Goal: Task Accomplishment & Management: Complete application form

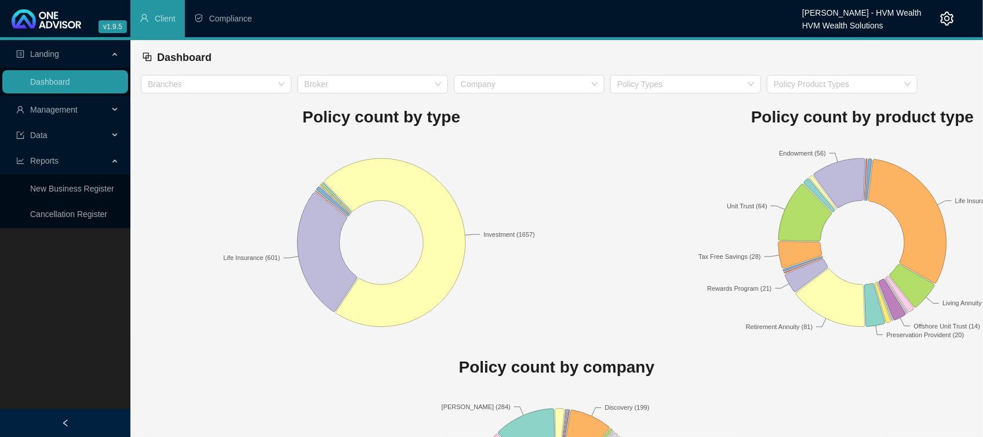
click at [48, 119] on span "Management" at bounding box center [62, 109] width 92 height 23
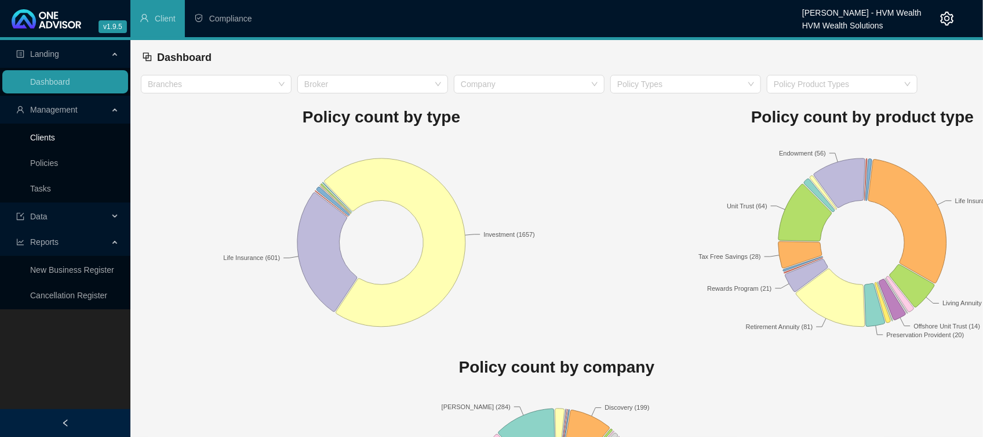
click at [30, 142] on link "Clients" at bounding box center [42, 137] width 25 height 9
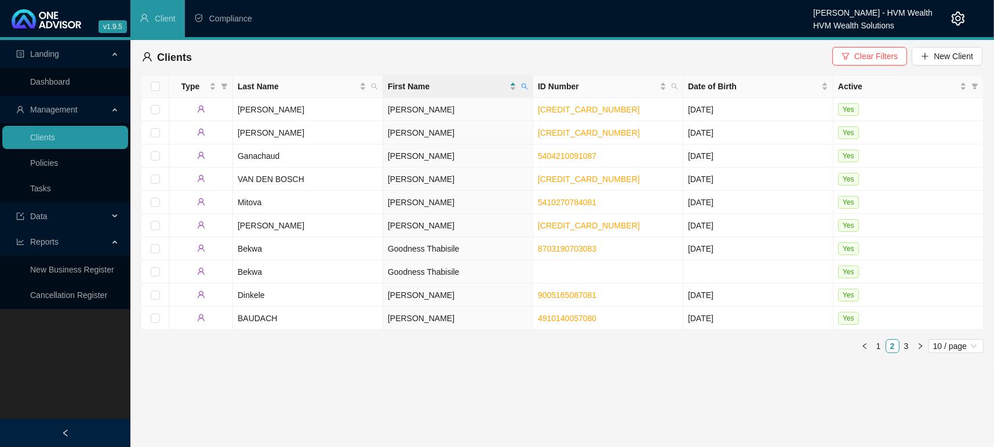
click at [848, 57] on icon "filter" at bounding box center [846, 56] width 8 height 8
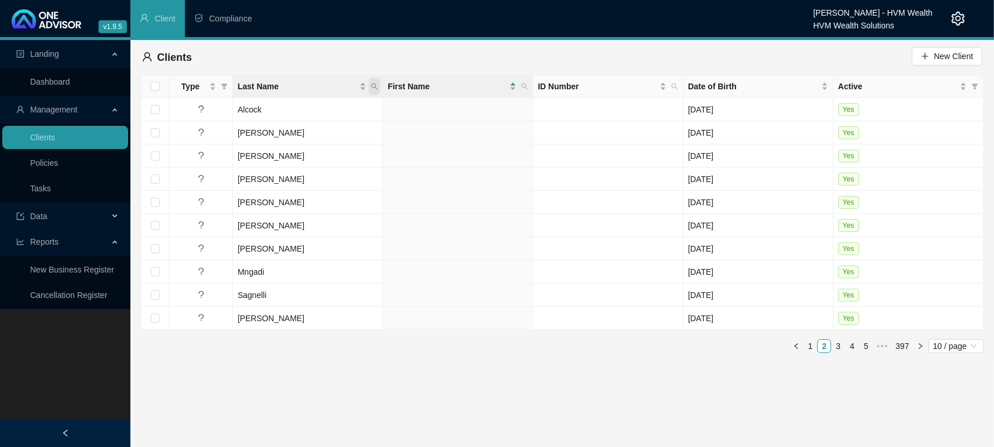
click at [375, 87] on icon "search" at bounding box center [375, 86] width 6 height 6
type input "Shelembe"
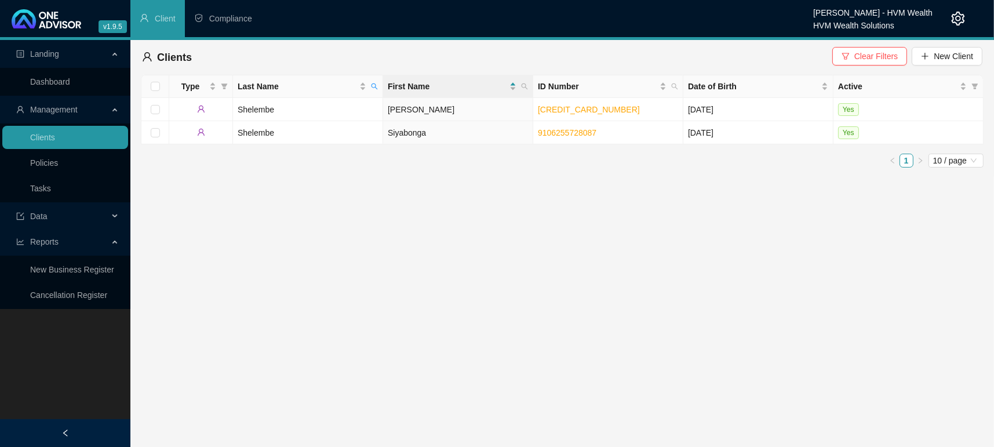
click at [255, 137] on td "Shelembe" at bounding box center [308, 132] width 150 height 23
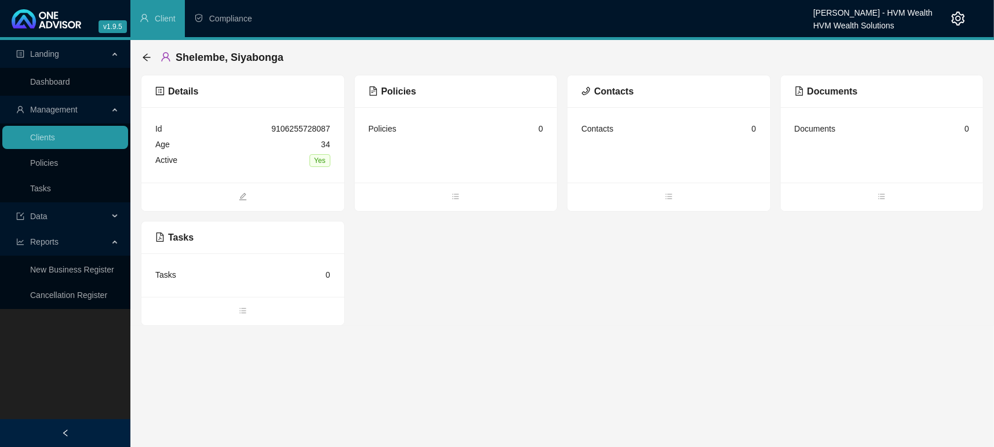
click at [457, 212] on div "Details Id 9106255728087 Age [DEMOGRAPHIC_DATA] Active Yes Policies Policies 0 …" at bounding box center [562, 200] width 843 height 251
click at [458, 196] on icon "bars" at bounding box center [456, 196] width 8 height 8
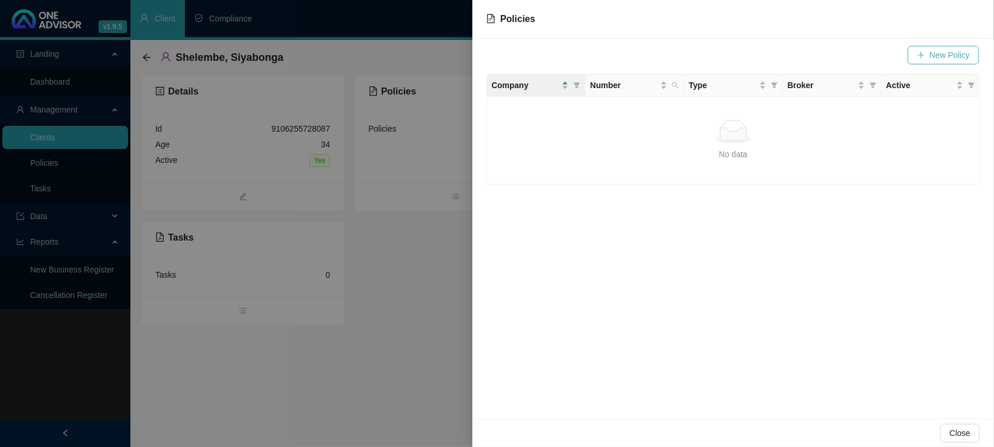
click at [929, 55] on button "New Policy" at bounding box center [943, 55] width 71 height 19
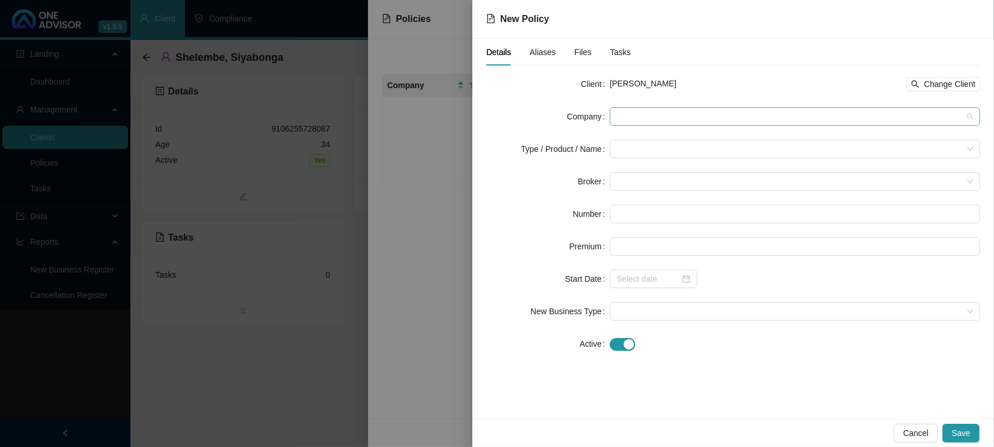
click at [696, 119] on span at bounding box center [795, 116] width 357 height 17
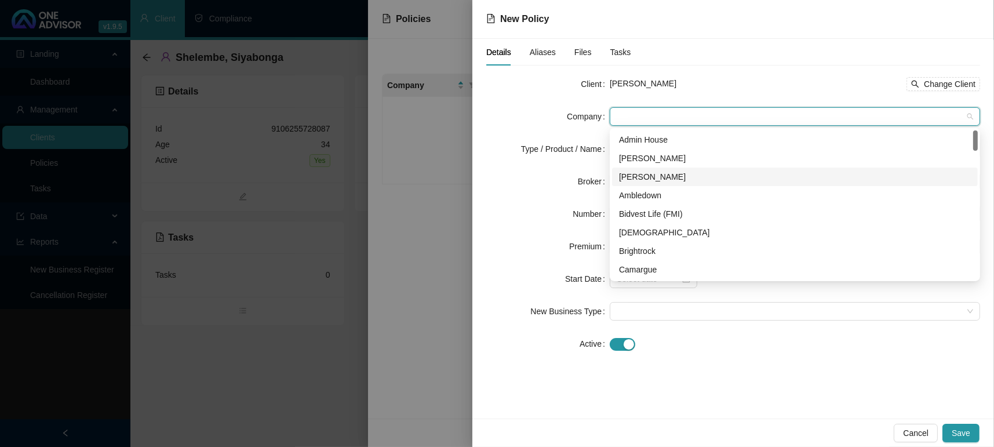
click at [670, 173] on div "[PERSON_NAME]" at bounding box center [795, 176] width 352 height 13
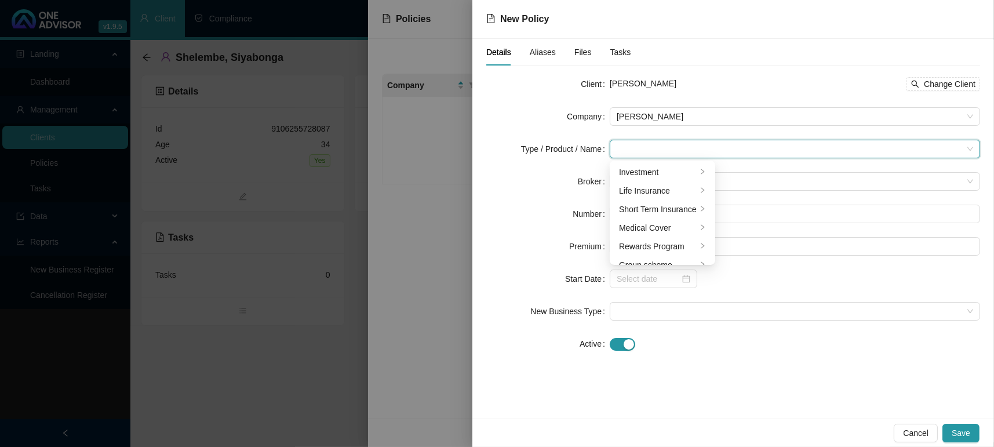
click at [643, 141] on input "search" at bounding box center [790, 148] width 346 height 17
click at [641, 172] on div "Investment" at bounding box center [658, 172] width 78 height 13
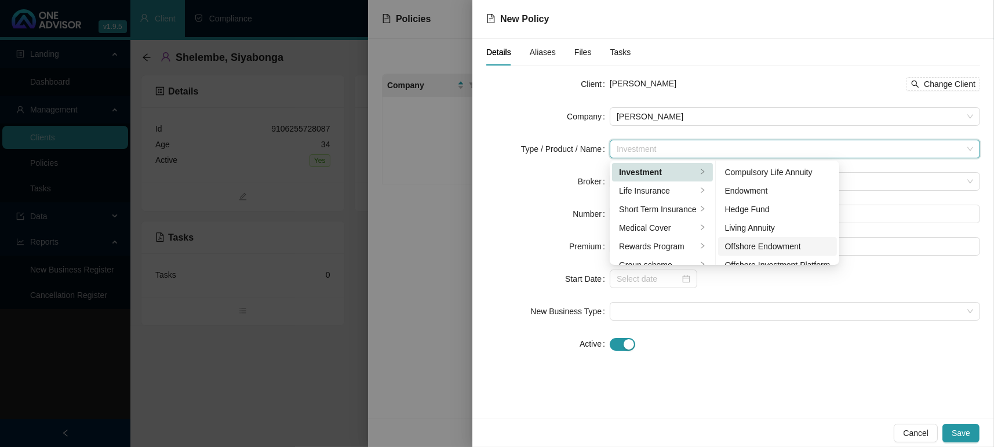
scroll to position [178, 0]
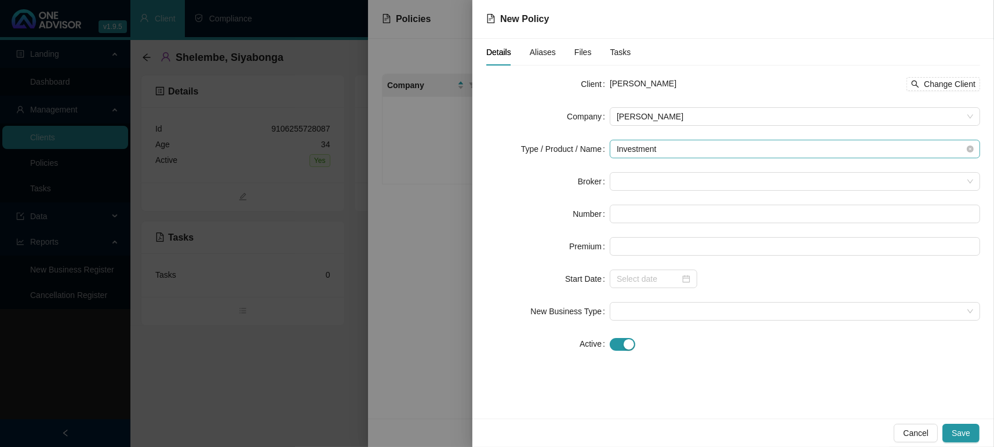
click at [716, 143] on span "Investment" at bounding box center [795, 148] width 357 height 17
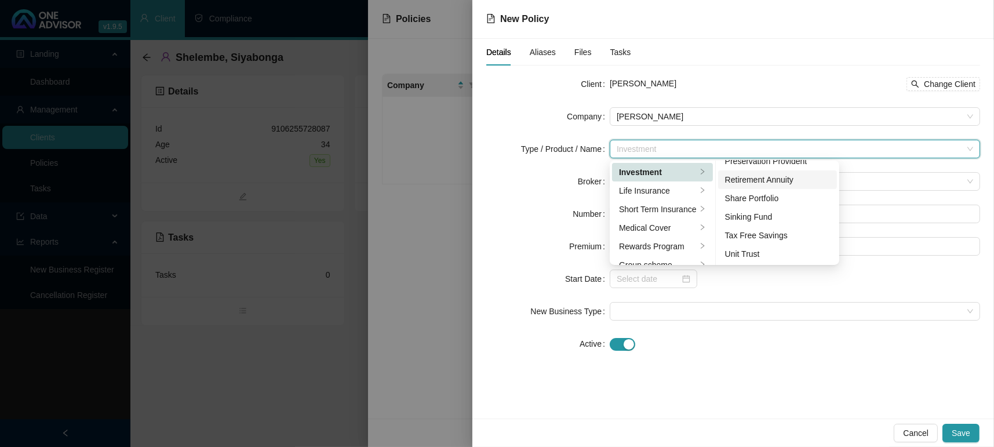
click at [762, 180] on div "Retirement Annuity" at bounding box center [778, 179] width 106 height 13
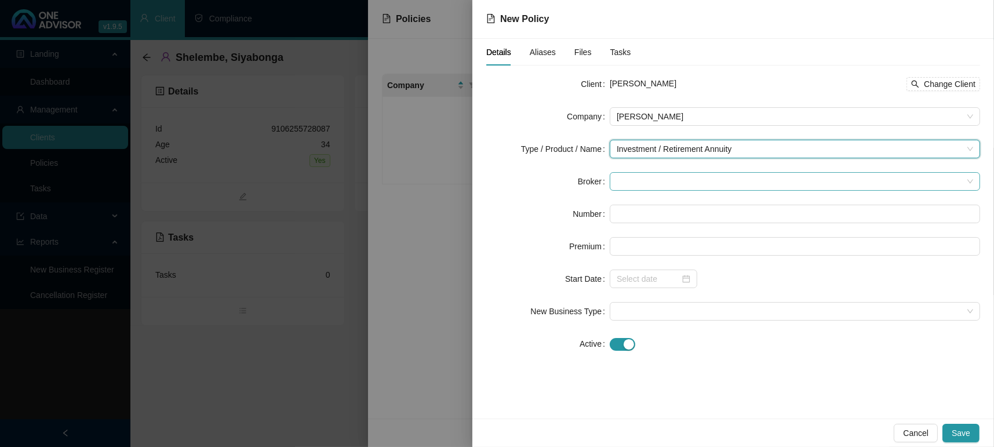
click at [645, 181] on span at bounding box center [795, 181] width 357 height 17
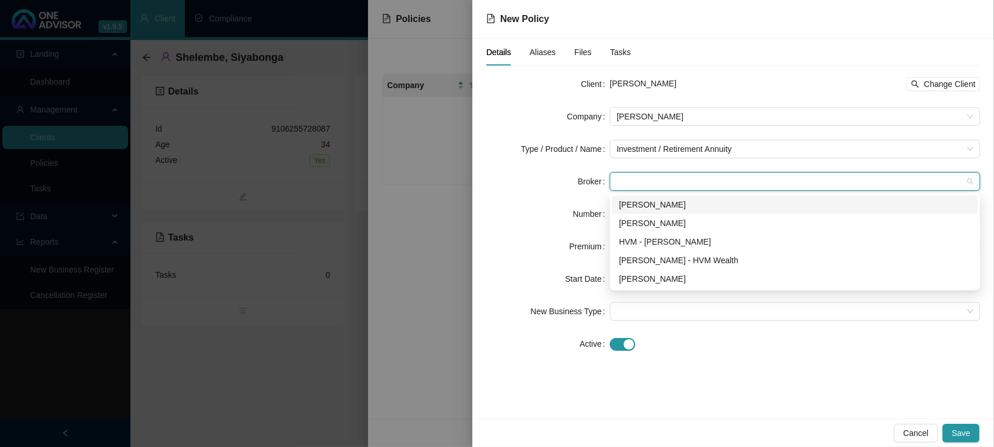
click at [642, 184] on span at bounding box center [795, 181] width 357 height 17
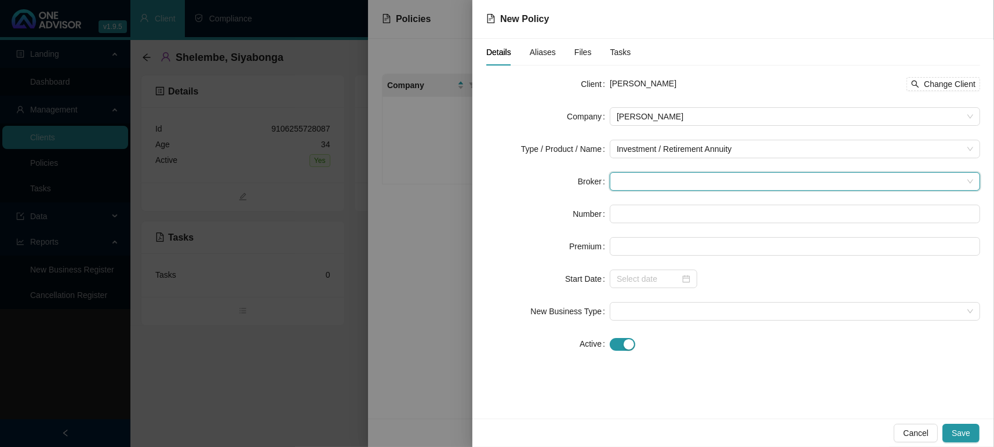
click at [641, 187] on span at bounding box center [795, 181] width 357 height 17
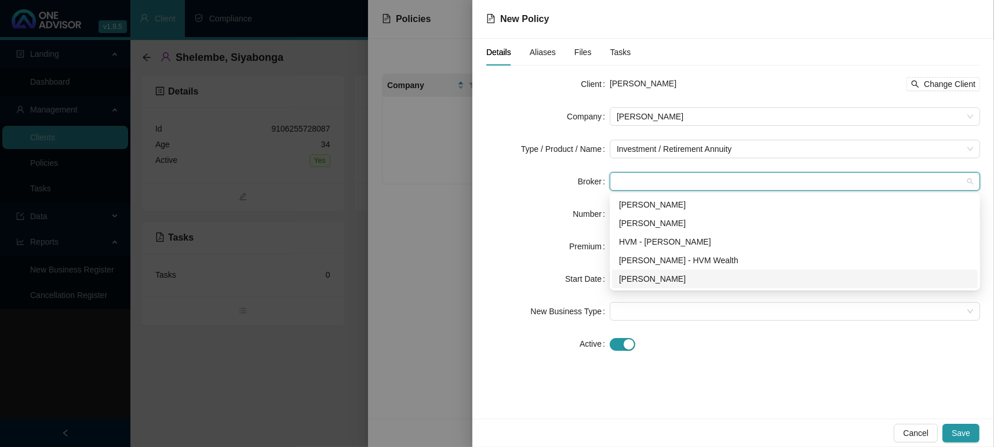
click at [652, 274] on div "[PERSON_NAME]" at bounding box center [795, 279] width 352 height 13
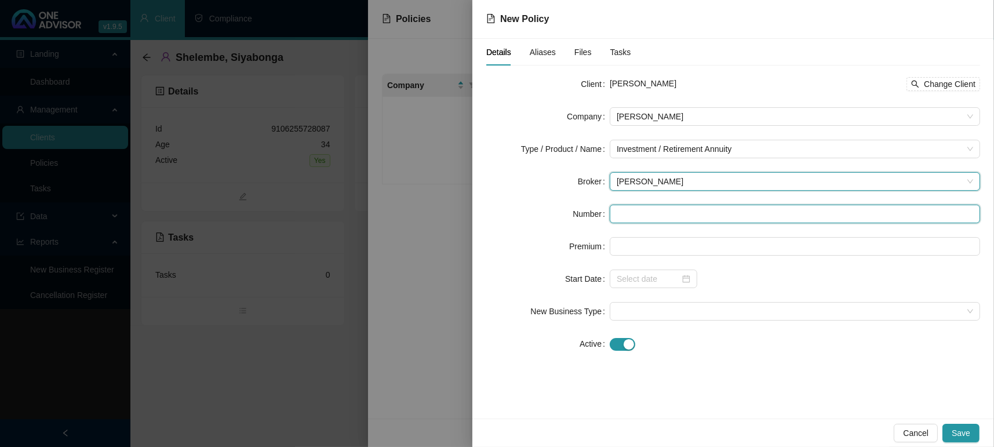
click at [640, 216] on input "text" at bounding box center [795, 214] width 370 height 19
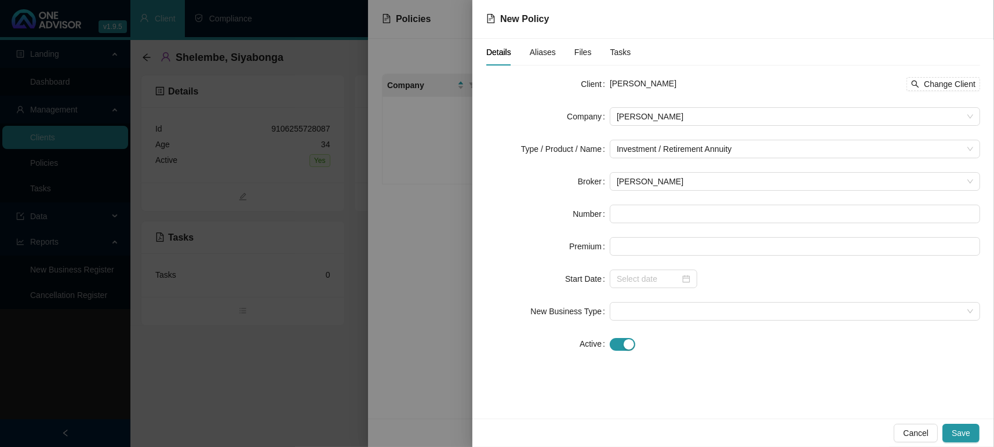
click at [630, 226] on form "Client Siyabonga Shelembe Change Client Company [PERSON_NAME] Type / Product / …" at bounding box center [733, 214] width 494 height 278
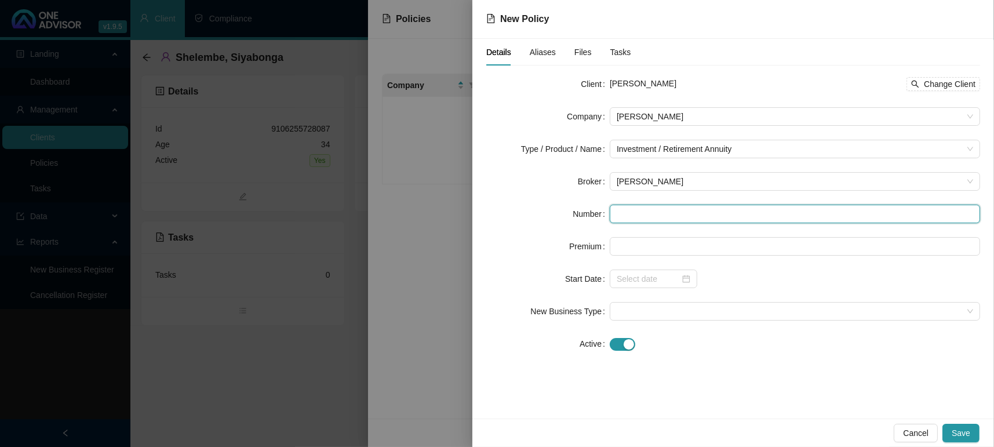
click at [613, 210] on input "text" at bounding box center [795, 214] width 370 height 19
paste input "AGRA1178009"
type input "AGRA1178009"
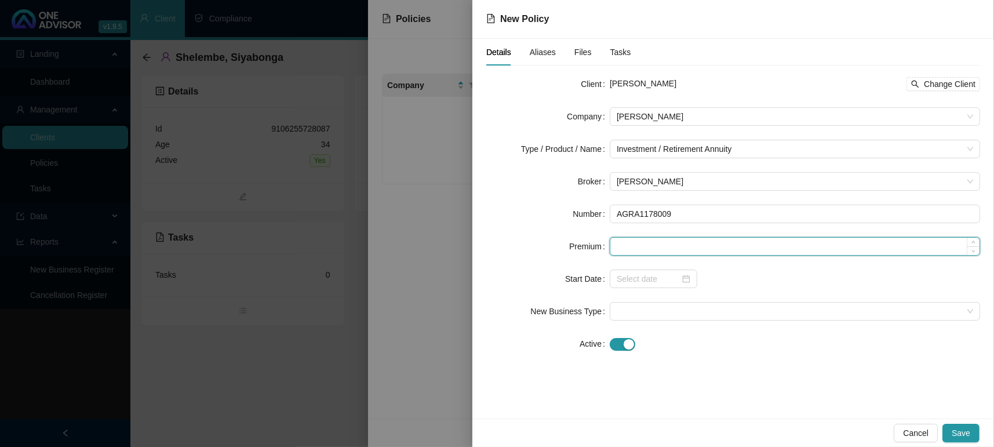
click at [630, 242] on input at bounding box center [795, 246] width 369 height 17
click at [635, 239] on input at bounding box center [795, 246] width 369 height 17
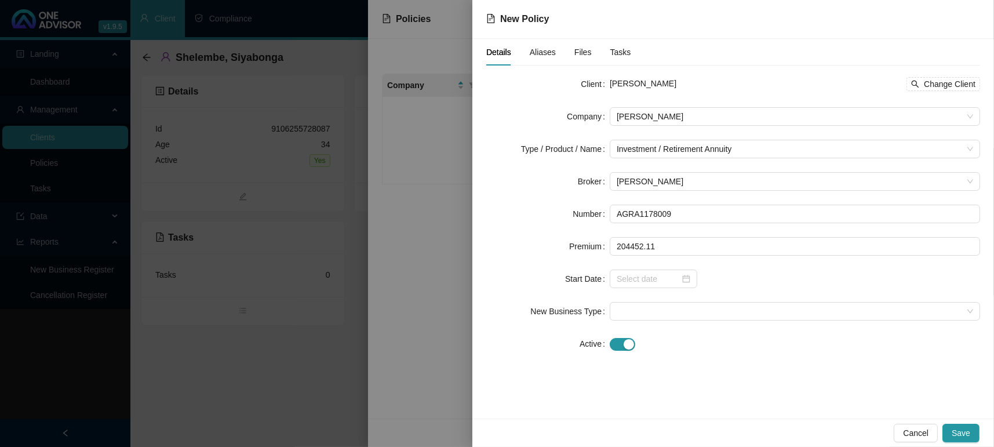
click at [699, 273] on div at bounding box center [795, 279] width 370 height 19
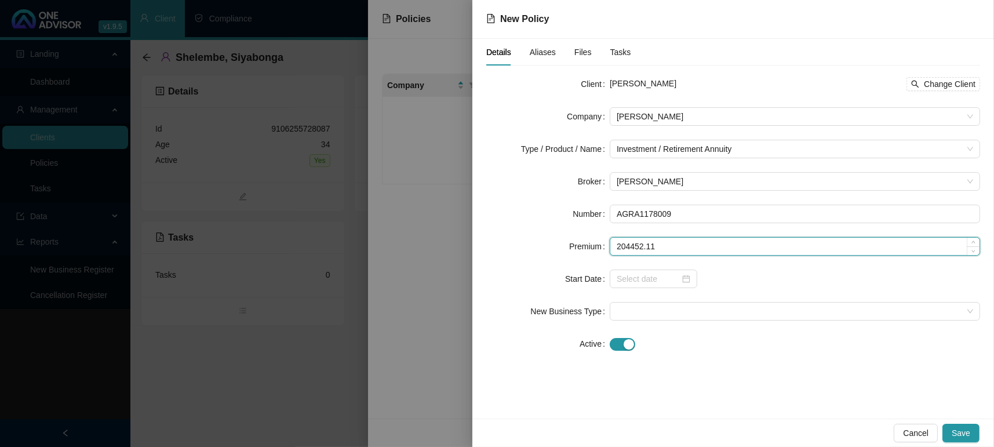
click at [664, 246] on input "204452.11" at bounding box center [795, 246] width 369 height 17
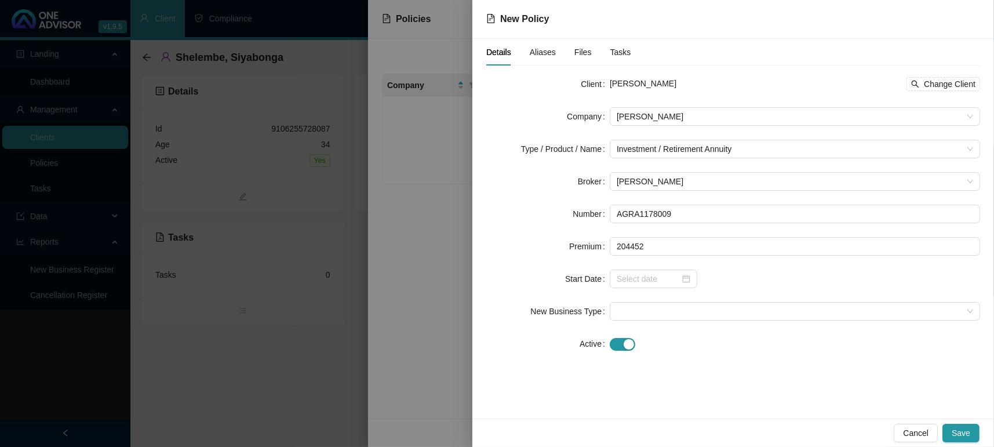
type input "204452.00"
click at [749, 338] on div at bounding box center [795, 343] width 370 height 13
click at [682, 278] on div at bounding box center [654, 279] width 74 height 13
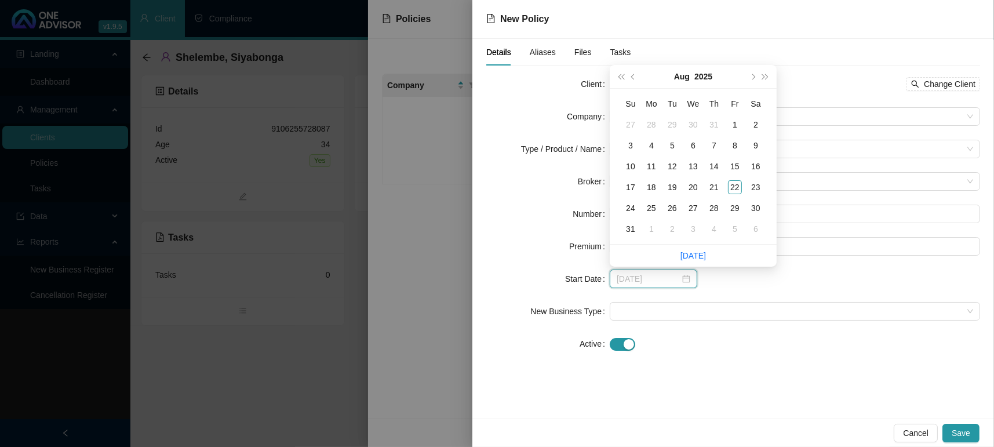
type input "[DATE]"
click at [675, 149] on div "5" at bounding box center [673, 146] width 14 height 14
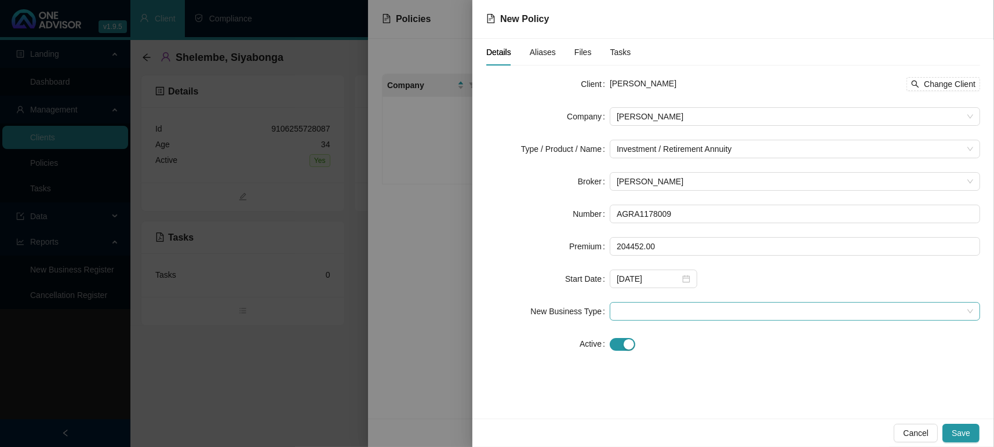
click at [663, 312] on span at bounding box center [795, 311] width 357 height 17
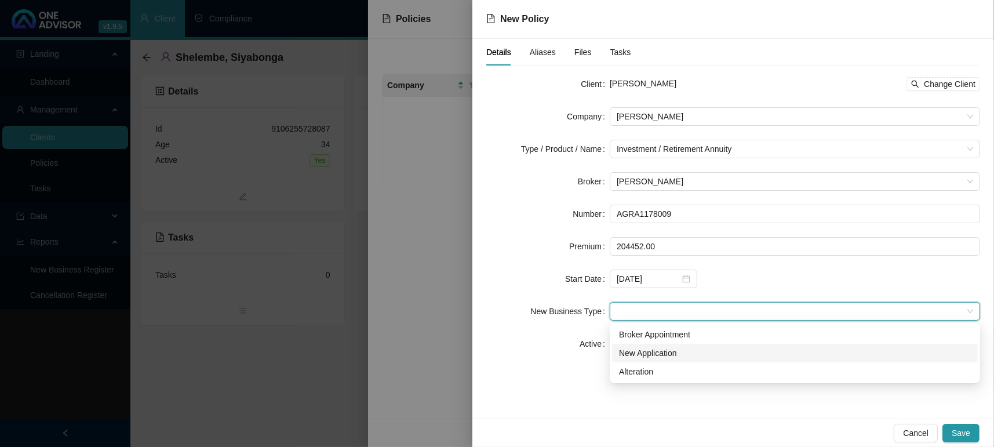
click at [665, 355] on div "New Application" at bounding box center [795, 353] width 352 height 13
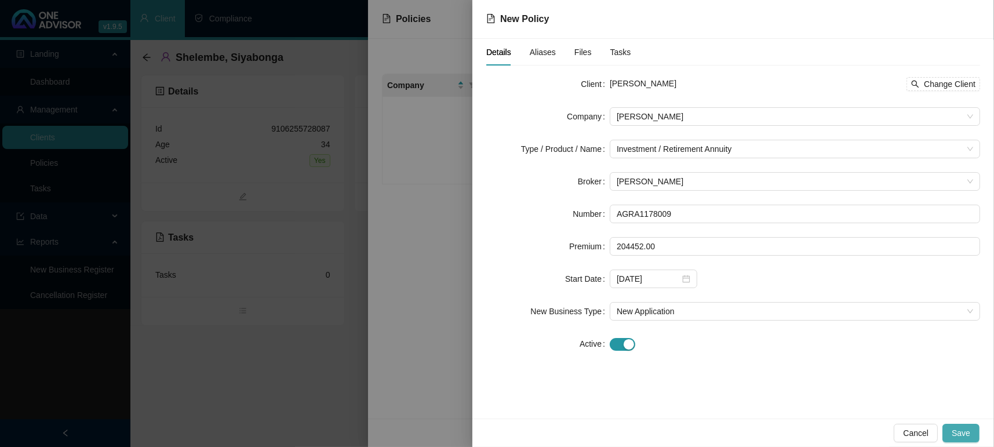
click at [961, 434] on span "Save" at bounding box center [961, 433] width 19 height 13
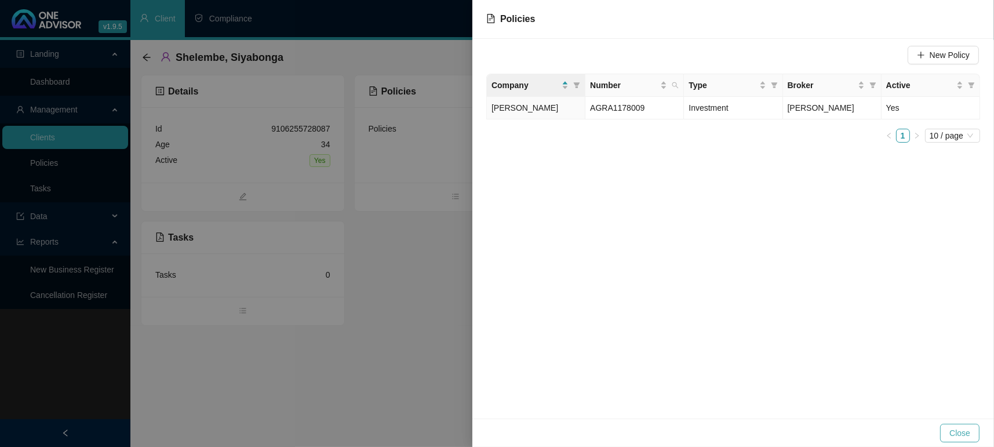
click at [951, 434] on span "Close" at bounding box center [960, 433] width 21 height 13
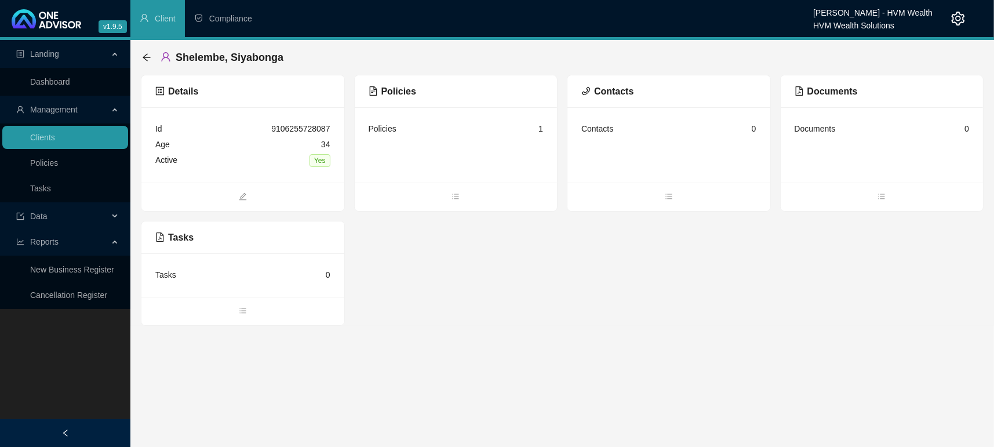
click at [28, 68] on ul "Dashboard" at bounding box center [65, 82] width 130 height 28
